Goal: Task Accomplishment & Management: Complete application form

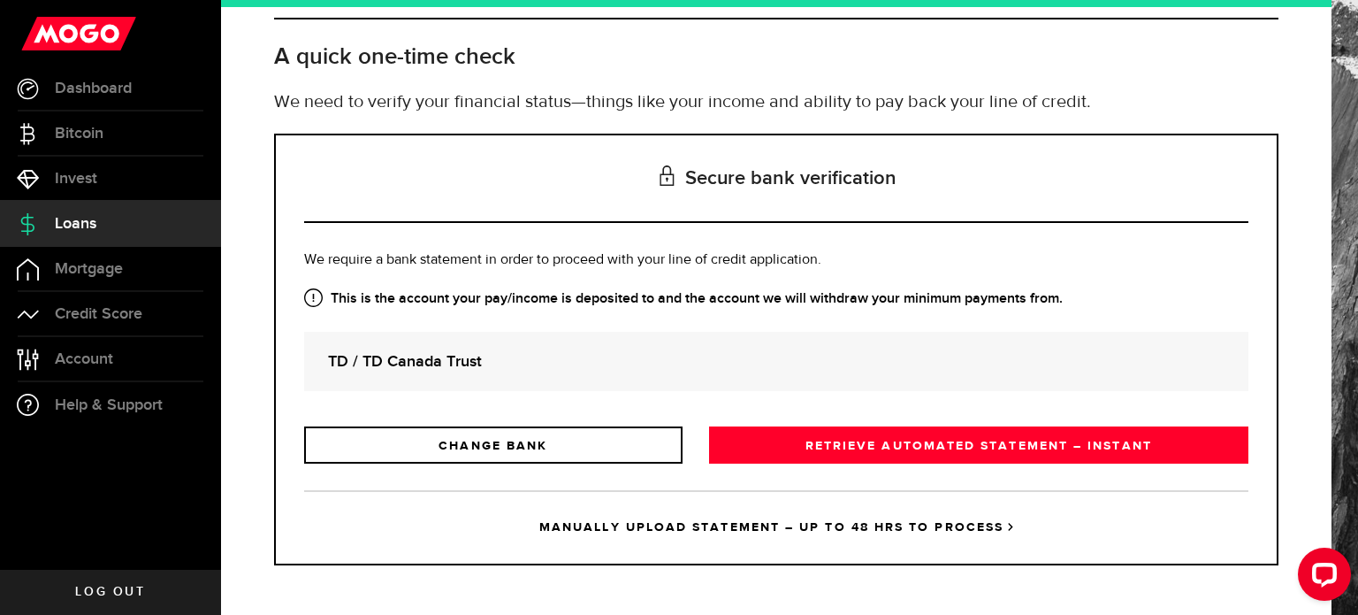
drag, startPoint x: 659, startPoint y: 323, endPoint x: 572, endPoint y: 348, distance: 90.1
click at [572, 348] on div "Is this the bank account you want us to get your bank statements from? We requi…" at bounding box center [776, 356] width 945 height 214
click at [572, 349] on strong "TD / TD Canada Trust" at bounding box center [776, 361] width 897 height 24
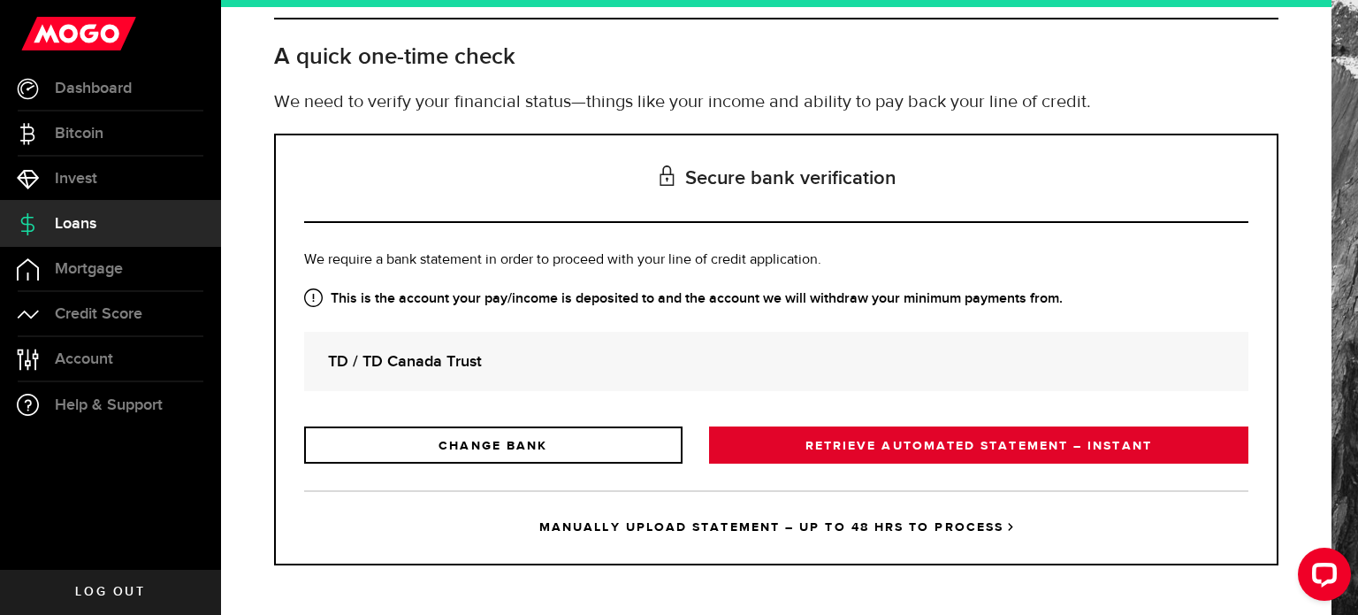
click at [801, 437] on link "RETRIEVE AUTOMATED STATEMENT – INSTANT" at bounding box center [978, 444] width 539 height 37
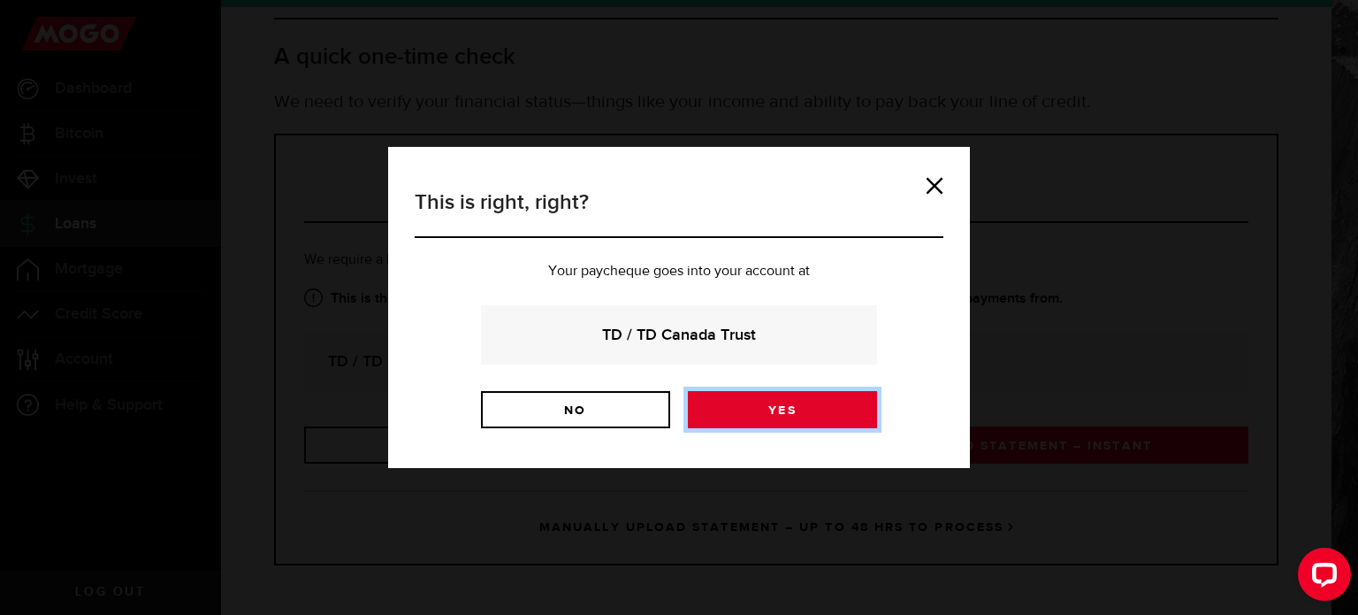
click at [772, 410] on link "Yes" at bounding box center [782, 409] width 189 height 37
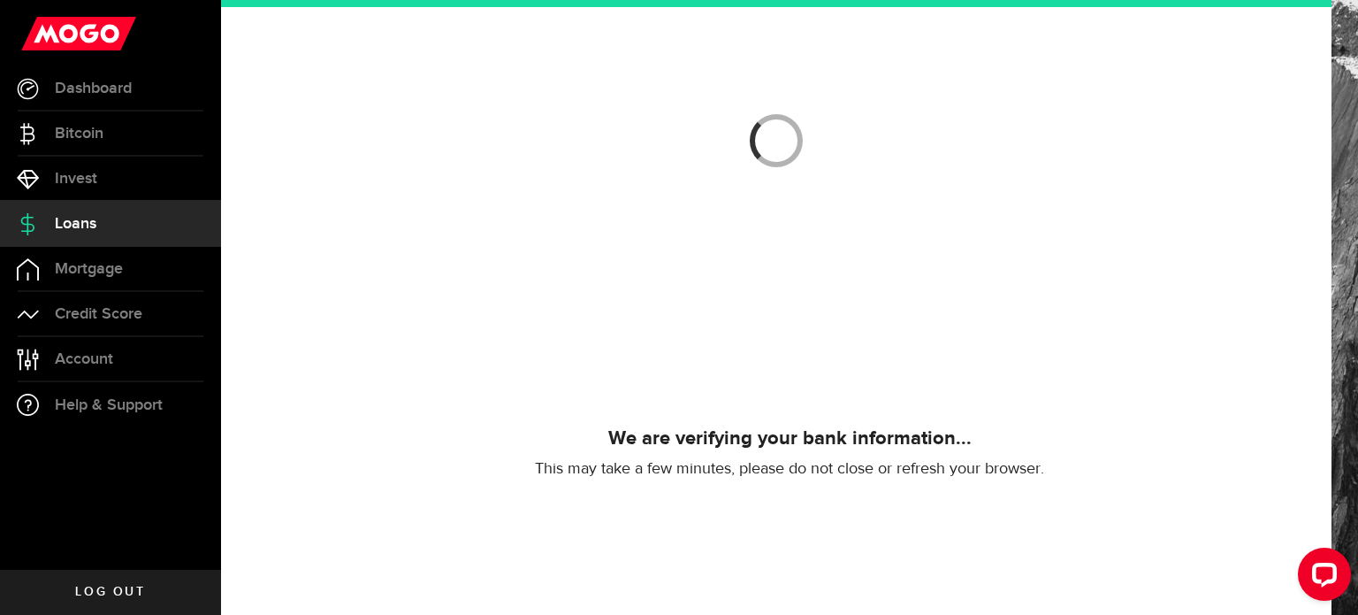
scroll to position [137, 0]
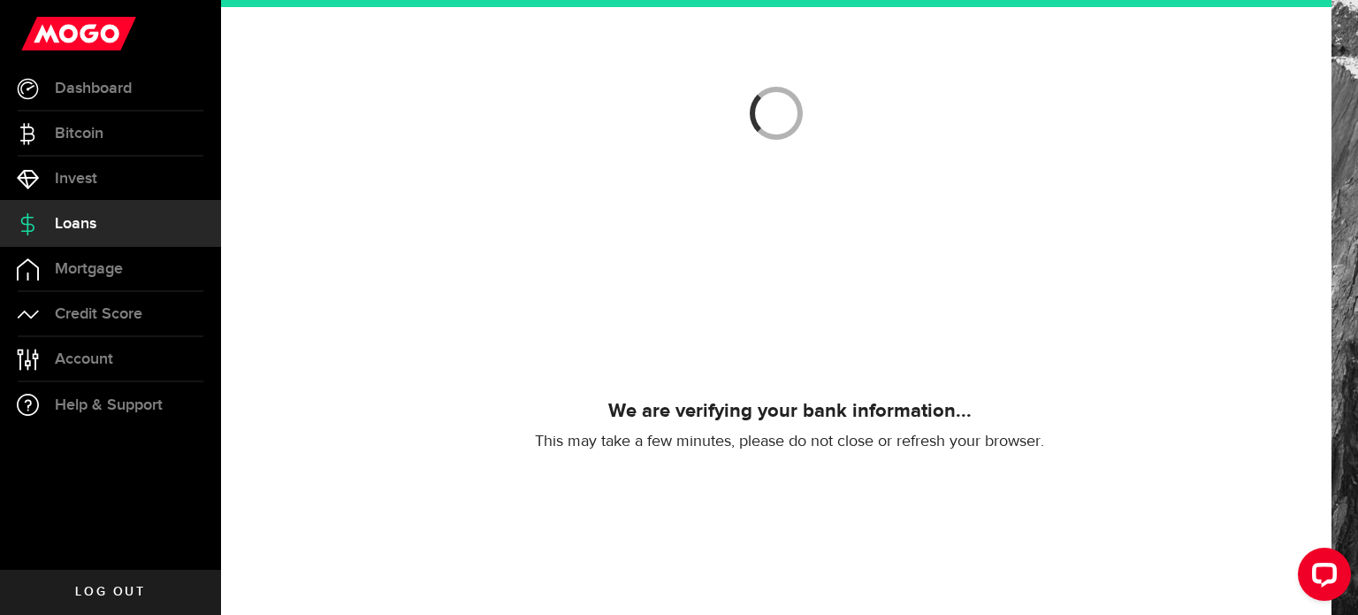
drag, startPoint x: 1054, startPoint y: 306, endPoint x: 1103, endPoint y: 219, distance: 99.4
click at [1103, 219] on div at bounding box center [777, 340] width 890 height 708
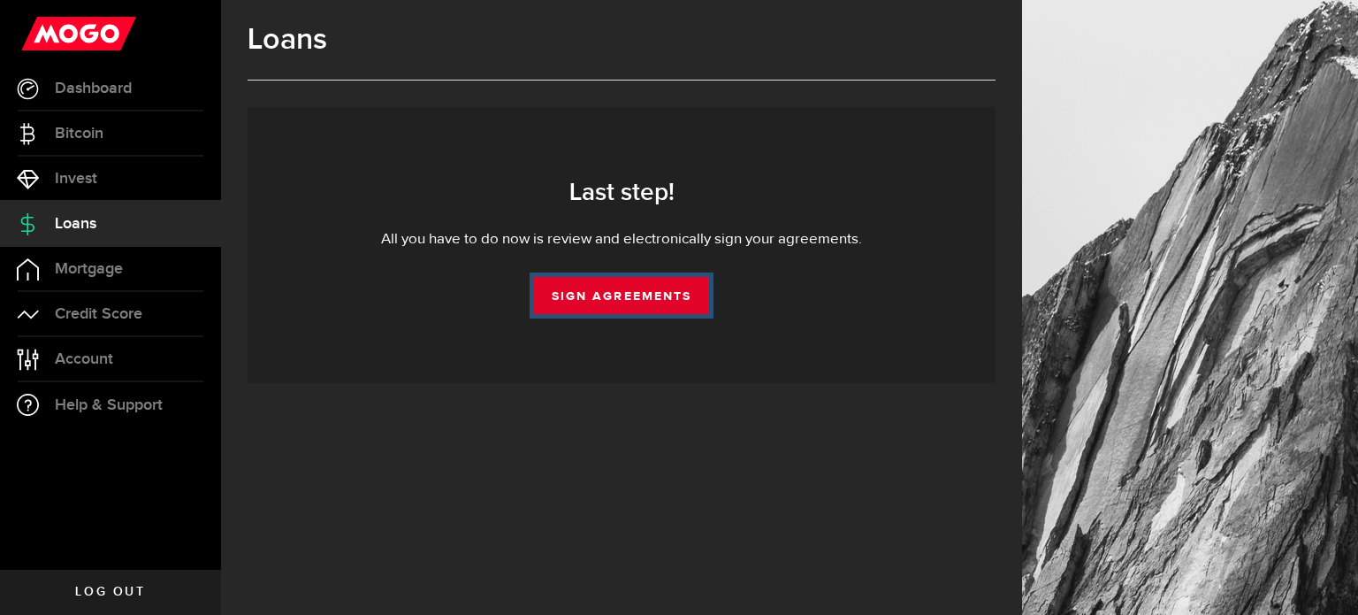
click at [639, 293] on link "Sign Agreements" at bounding box center [621, 295] width 175 height 37
